Goal: Task Accomplishment & Management: Complete application form

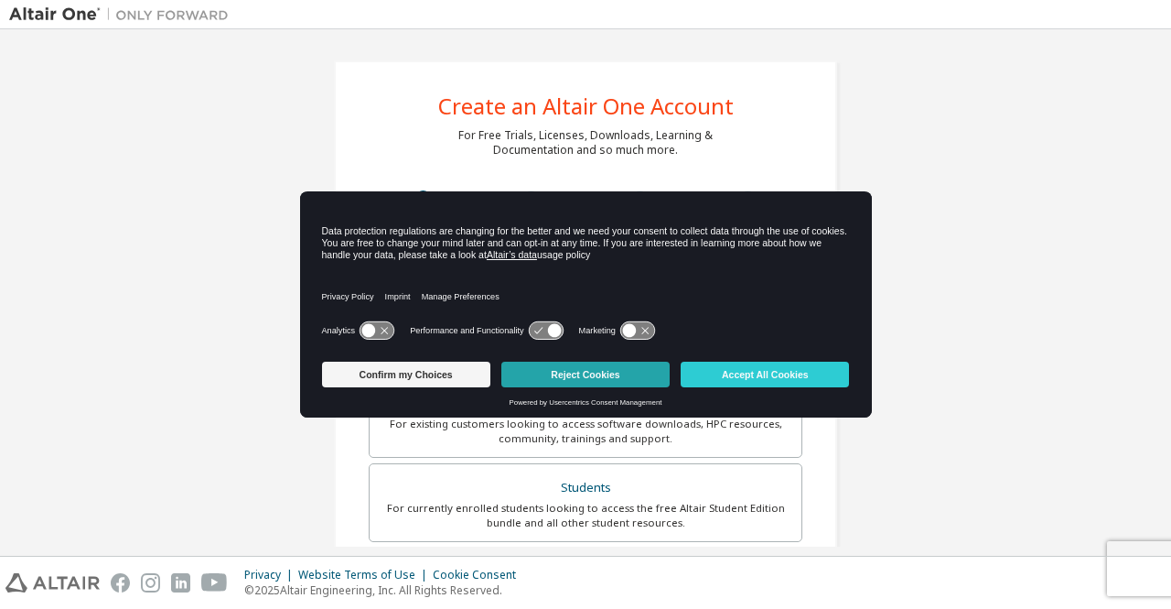
click at [615, 372] on button "Reject Cookies" at bounding box center [585, 374] width 168 height 26
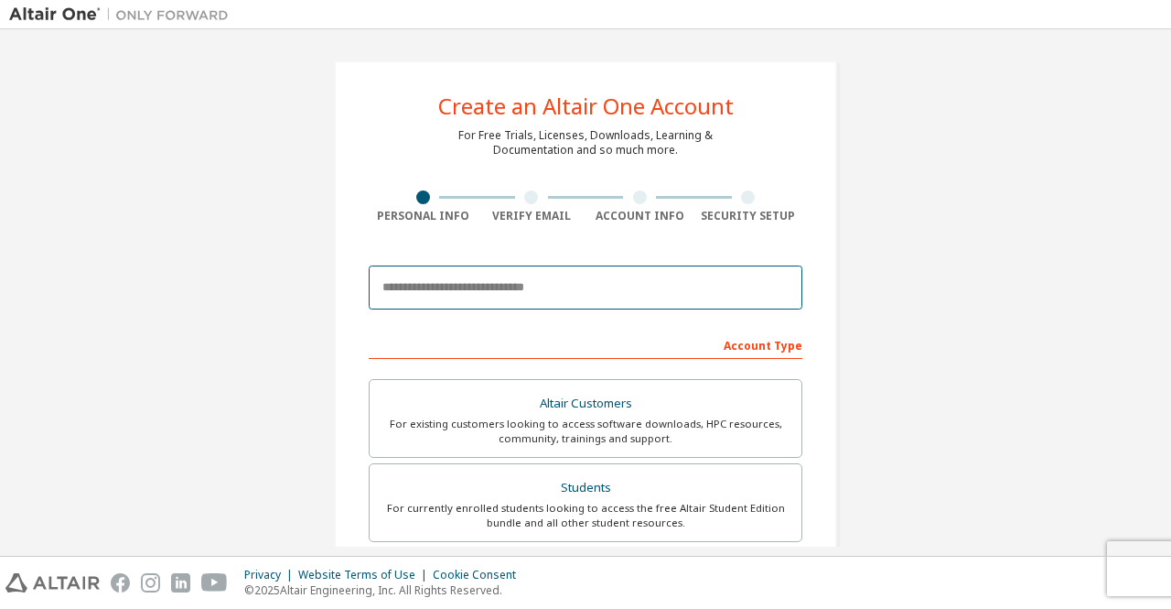
drag, startPoint x: 545, startPoint y: 303, endPoint x: 558, endPoint y: 307, distance: 13.3
click at [545, 303] on input "email" at bounding box center [586, 287] width 434 height 44
type input "**********"
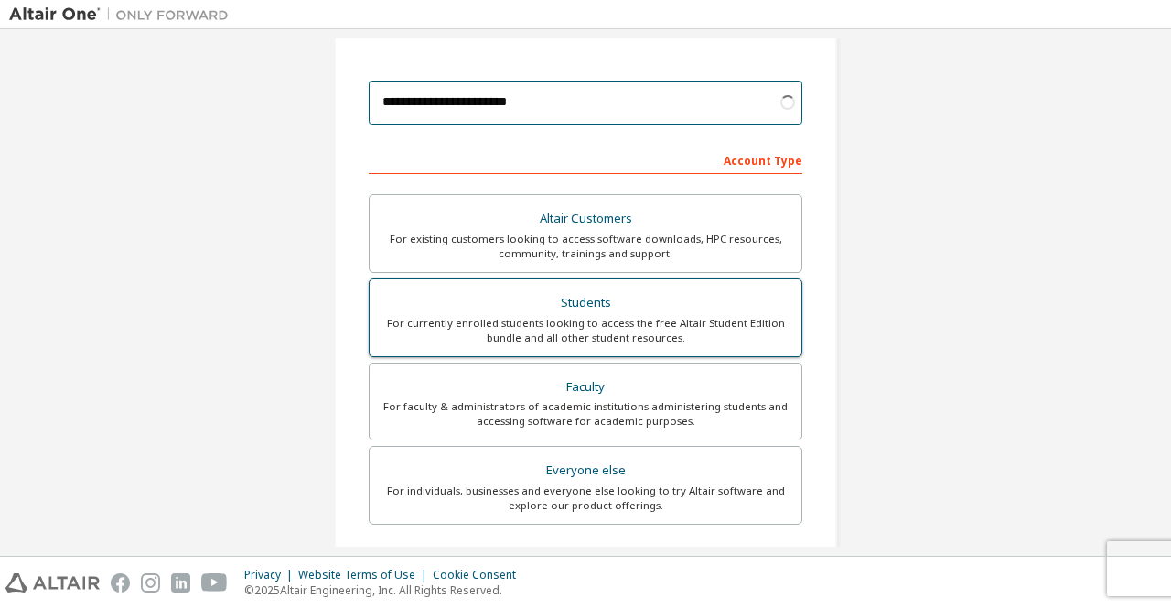
scroll to position [183, 0]
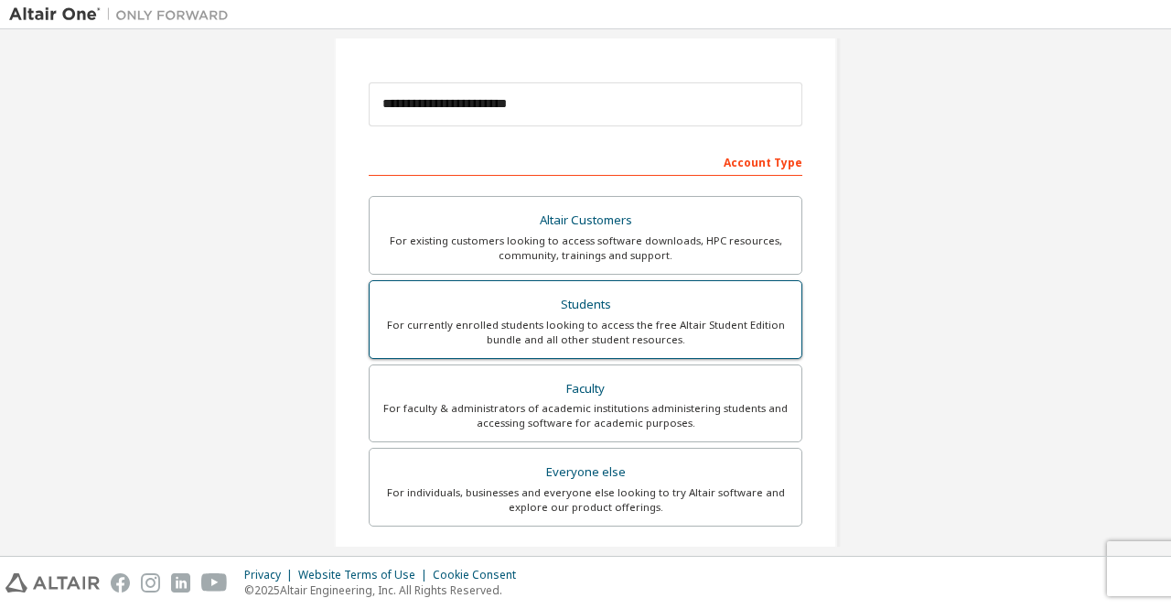
click at [626, 306] on div "Students" at bounding box center [586, 305] width 410 height 26
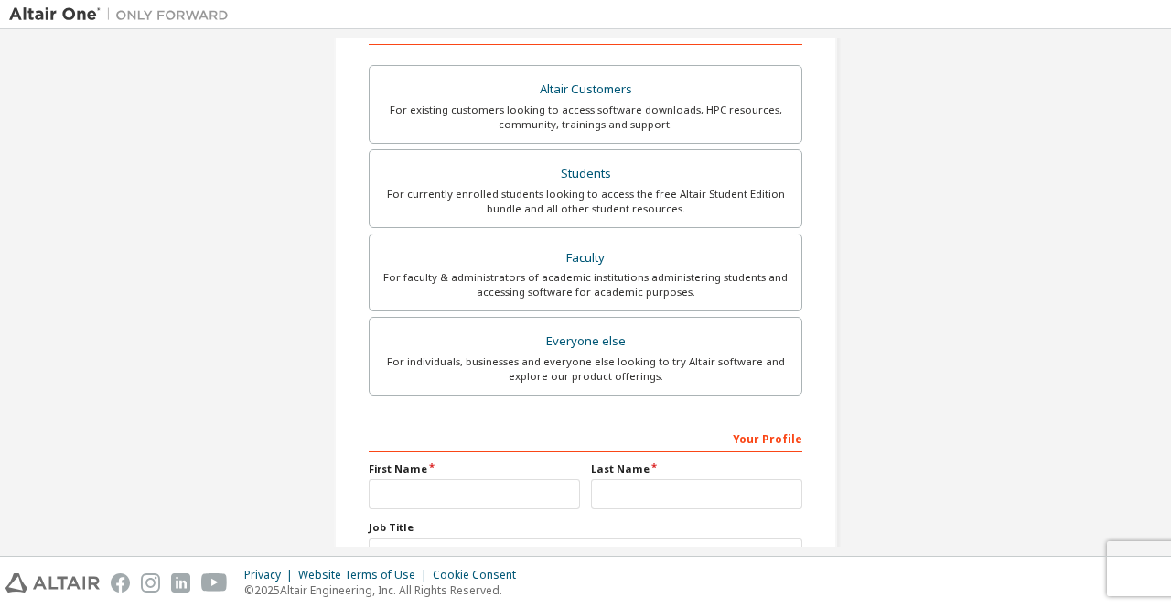
scroll to position [458, 0]
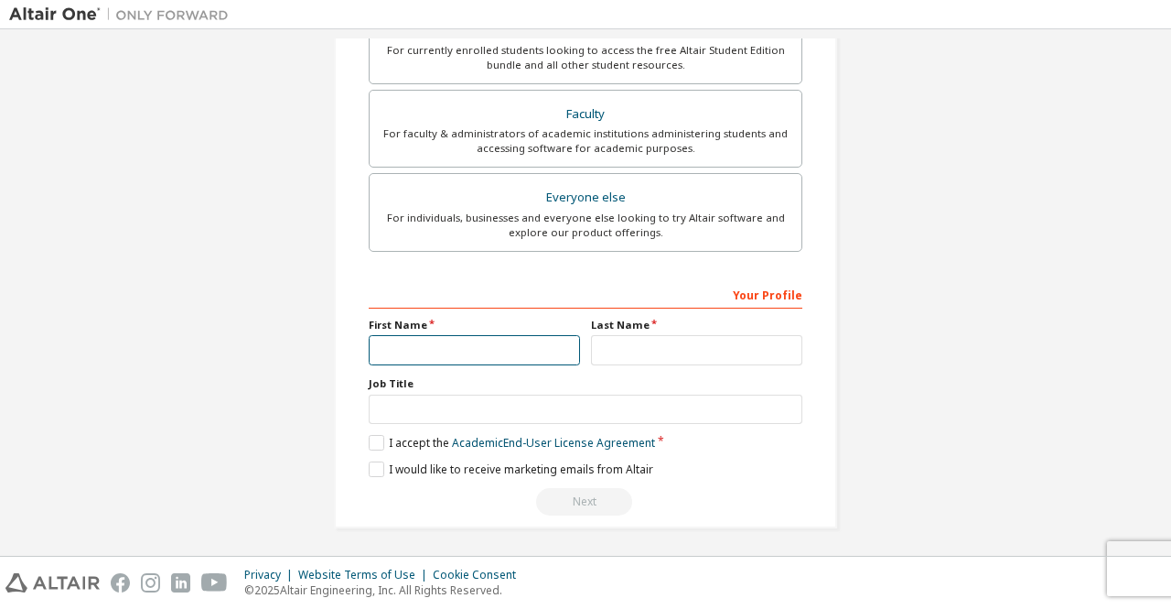
click at [418, 357] on input "text" at bounding box center [474, 350] width 211 height 30
type input "*"
type input "*********"
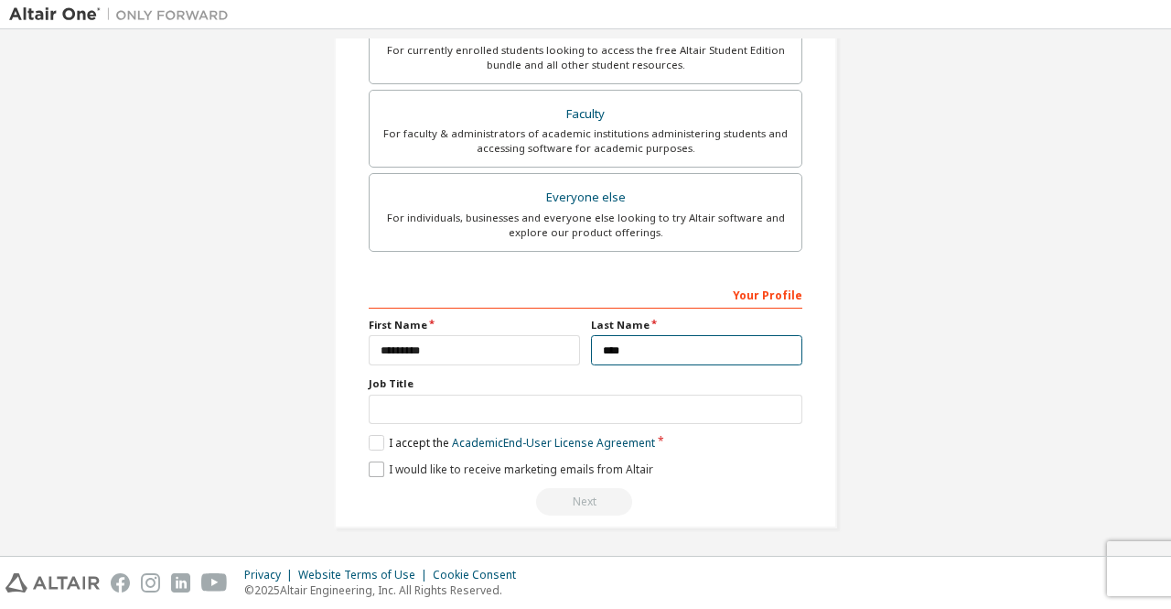
scroll to position [461, 0]
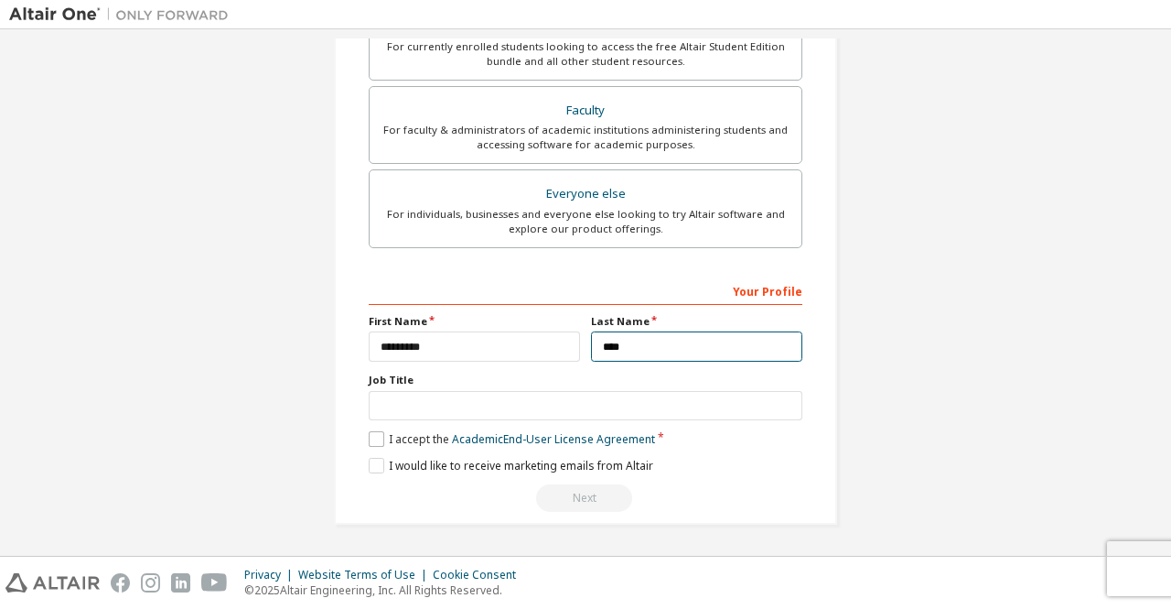
type input "****"
click at [372, 437] on label "I accept the Academic End-User License Agreement" at bounding box center [512, 439] width 286 height 16
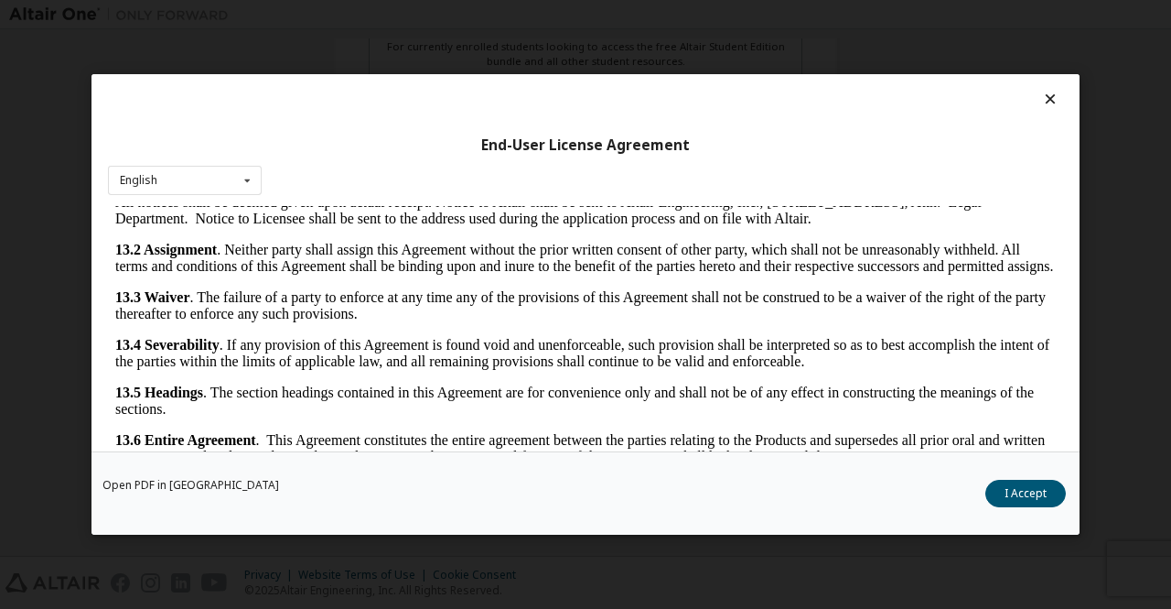
scroll to position [4132, 0]
drag, startPoint x: 1050, startPoint y: 310, endPoint x: 1144, endPoint y: 676, distance: 378.0
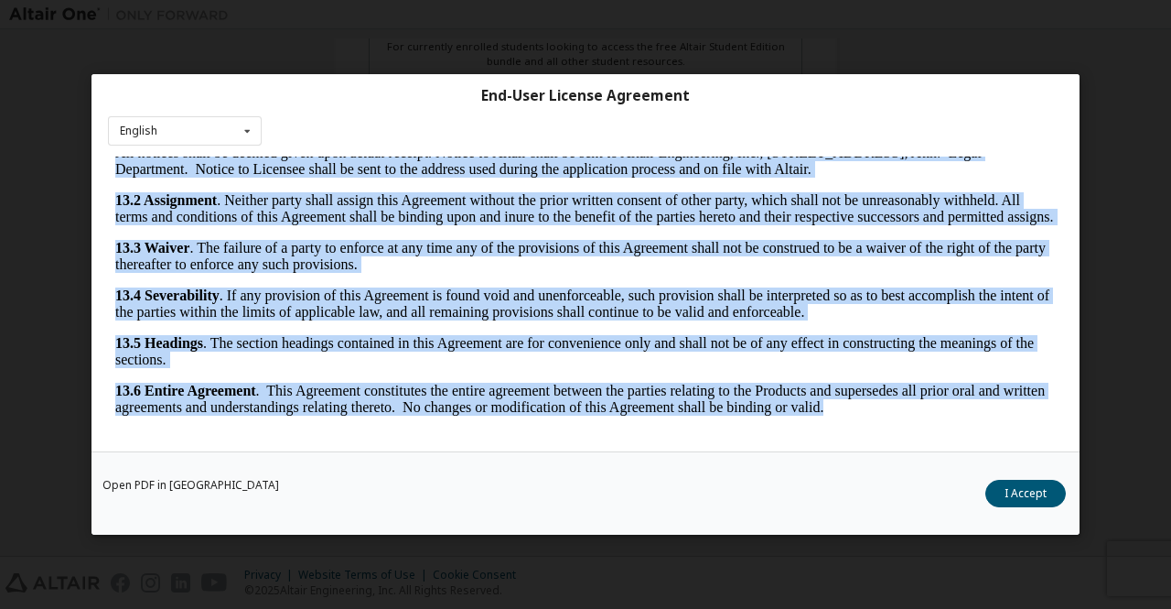
scroll to position [49, 0]
drag, startPoint x: 111, startPoint y: 175, endPoint x: 922, endPoint y: 588, distance: 910.6
copy body "LOREMI DOLORSITAME, CON. ADIPIS ELI SEDDOEI TEMPORI UTLABORE ETDOLOR MAGNAALIQ …"
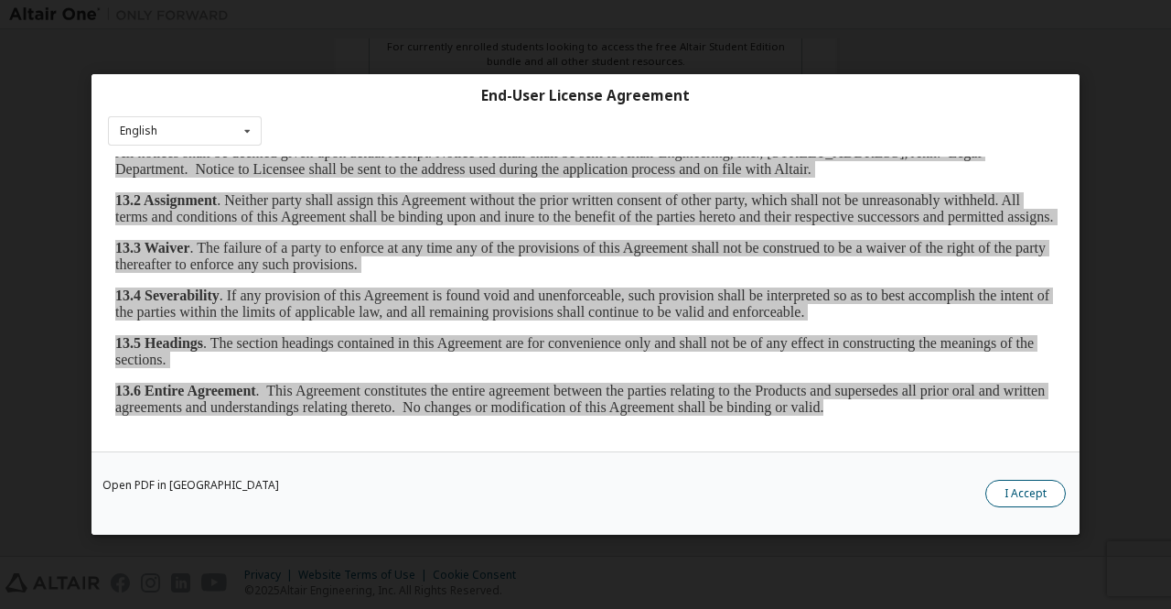
click at [1026, 496] on button "I Accept" at bounding box center [1026, 493] width 81 height 27
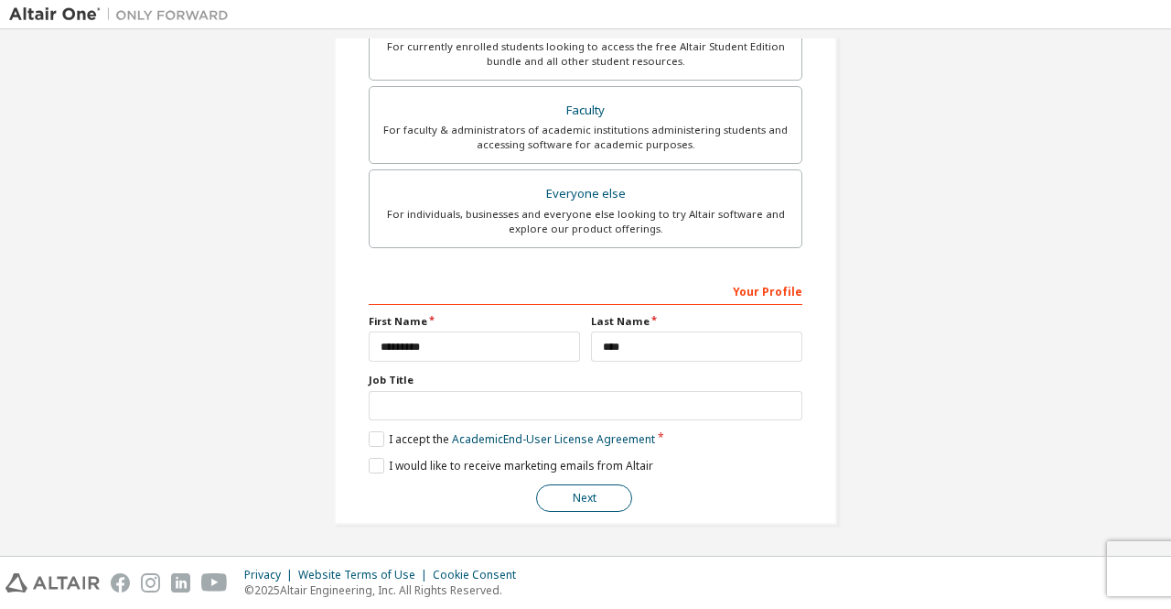
click at [601, 500] on button "Next" at bounding box center [584, 497] width 96 height 27
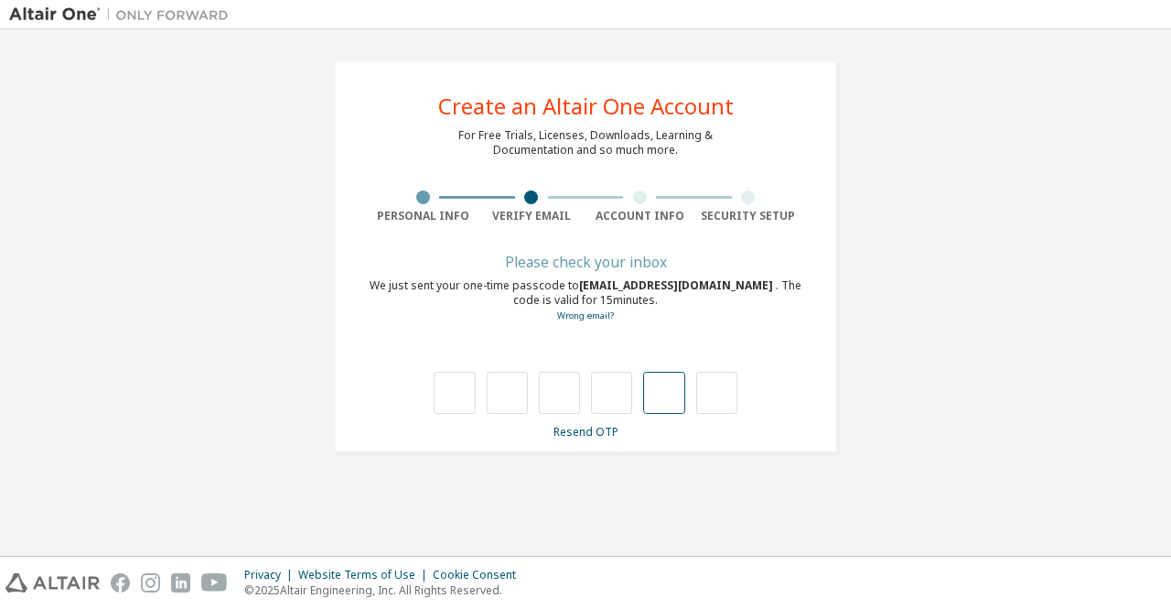
scroll to position [0, 0]
click at [453, 391] on input "text" at bounding box center [454, 393] width 41 height 42
type input "*"
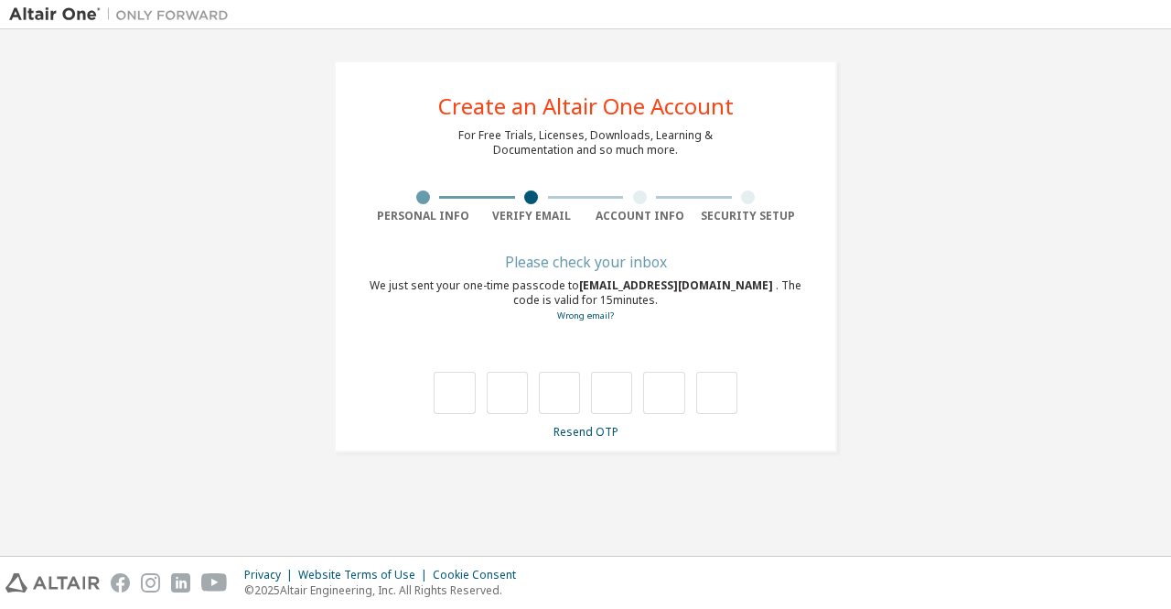
type input "*"
